Goal: Task Accomplishment & Management: Use online tool/utility

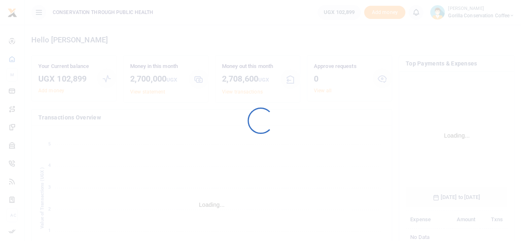
scroll to position [129, 96]
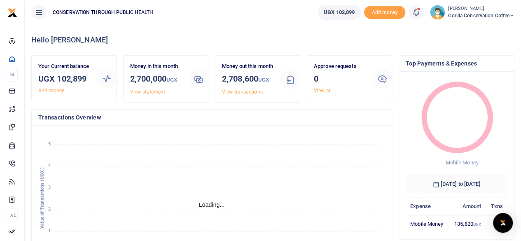
scroll to position [7, 7]
click at [472, 16] on span "Gorilla Conservation Coffee" at bounding box center [481, 15] width 66 height 7
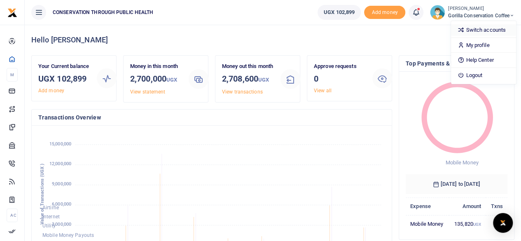
click at [469, 28] on link "Switch accounts" at bounding box center [483, 30] width 65 height 12
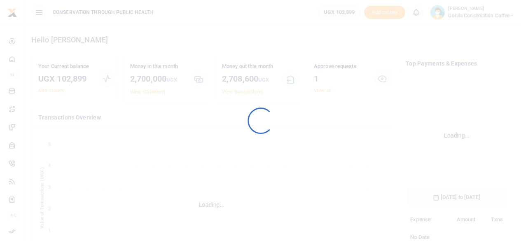
scroll to position [129, 96]
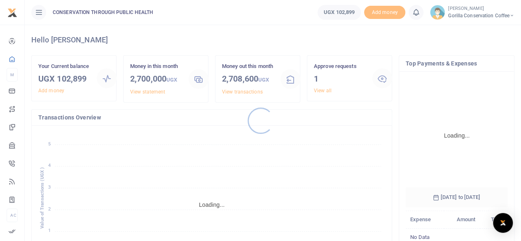
click at [322, 89] on div at bounding box center [260, 120] width 521 height 241
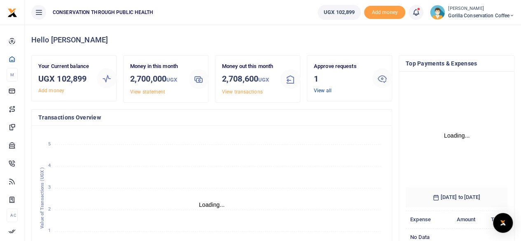
scroll to position [115, 96]
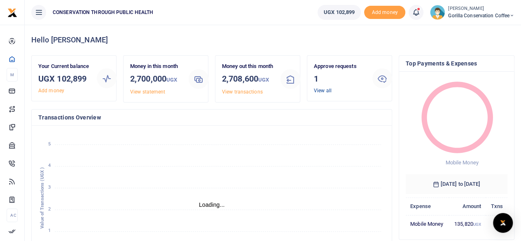
click at [320, 92] on link "View all" at bounding box center [323, 91] width 18 height 6
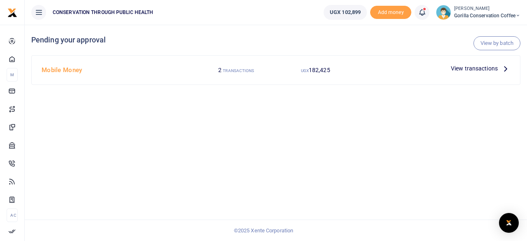
click at [502, 70] on icon at bounding box center [505, 68] width 9 height 9
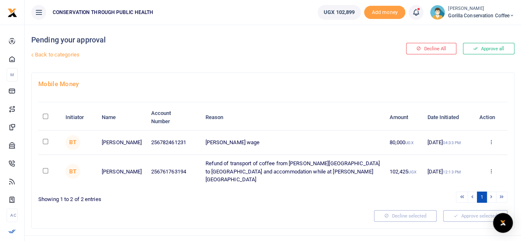
click at [492, 142] on icon at bounding box center [490, 142] width 5 height 6
click at [462, 155] on link "Approve" at bounding box center [460, 156] width 65 height 12
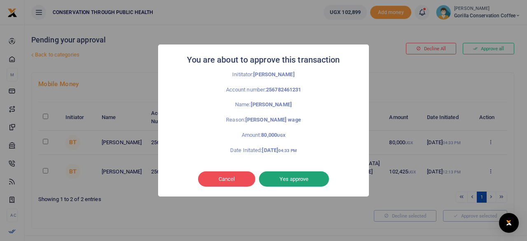
click at [307, 177] on button "Yes approve" at bounding box center [294, 179] width 70 height 16
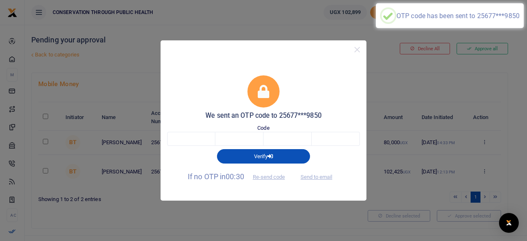
click at [193, 130] on div "Code" at bounding box center [263, 135] width 193 height 22
click at [193, 141] on input "text" at bounding box center [191, 139] width 48 height 14
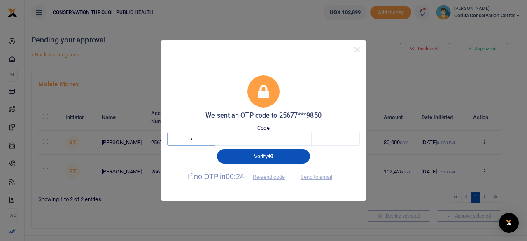
type input "5"
type input "8"
type input "2"
type input "9"
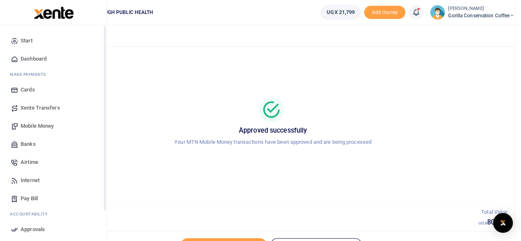
click at [21, 59] on span "Dashboard" at bounding box center [34, 59] width 26 height 8
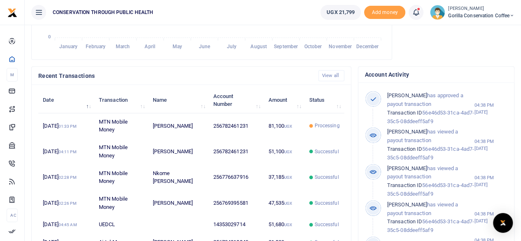
scroll to position [247, 0]
